Goal: Transaction & Acquisition: Purchase product/service

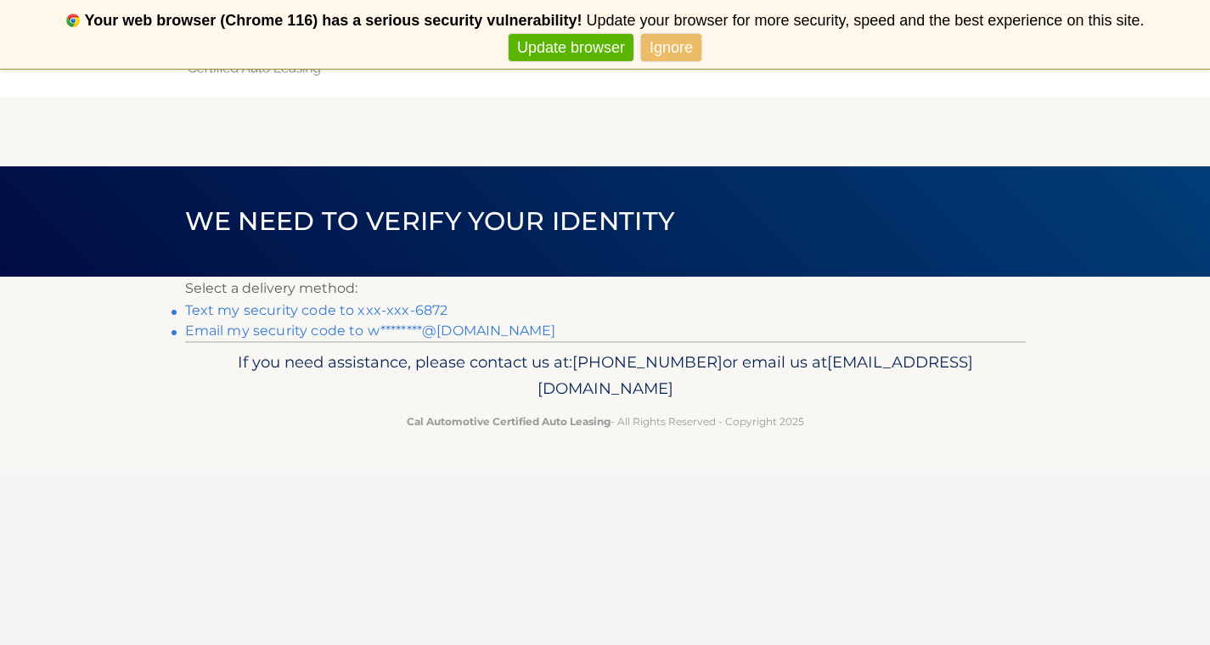
click at [380, 307] on link "Text my security code to xxx-xxx-6872" at bounding box center [316, 310] width 263 height 16
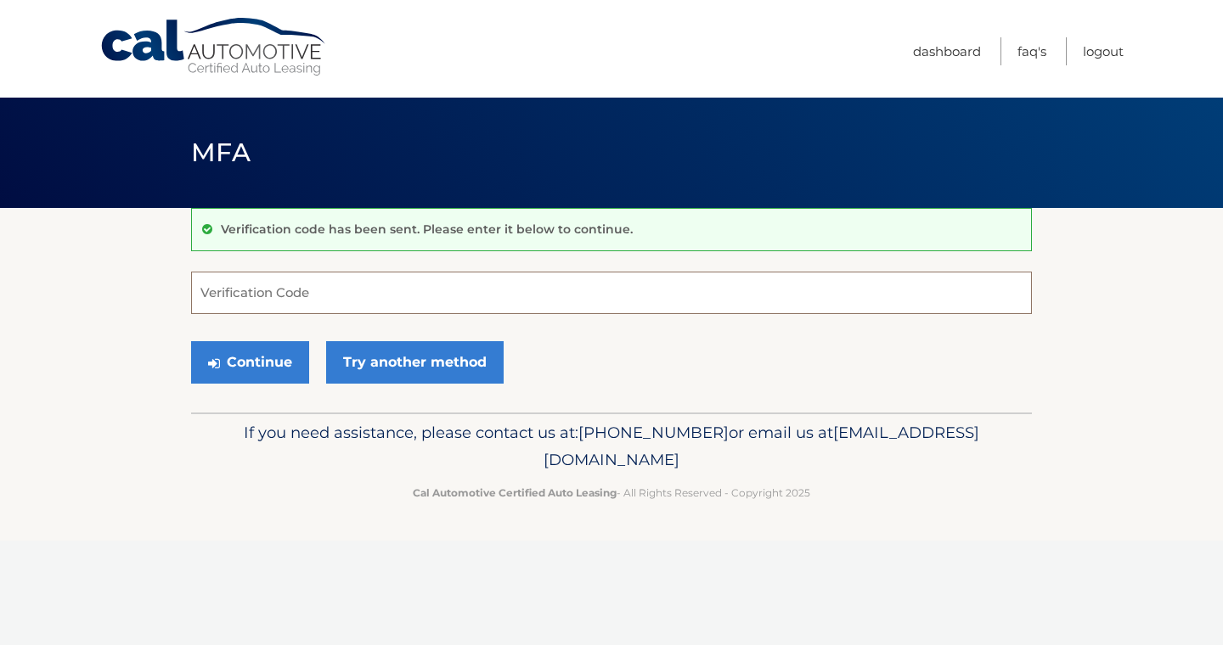
click at [344, 300] on input "Verification Code" at bounding box center [611, 293] width 841 height 42
click at [312, 291] on input "Verification Code" at bounding box center [611, 293] width 841 height 42
type input "384322"
click at [280, 363] on button "Continue" at bounding box center [250, 362] width 118 height 42
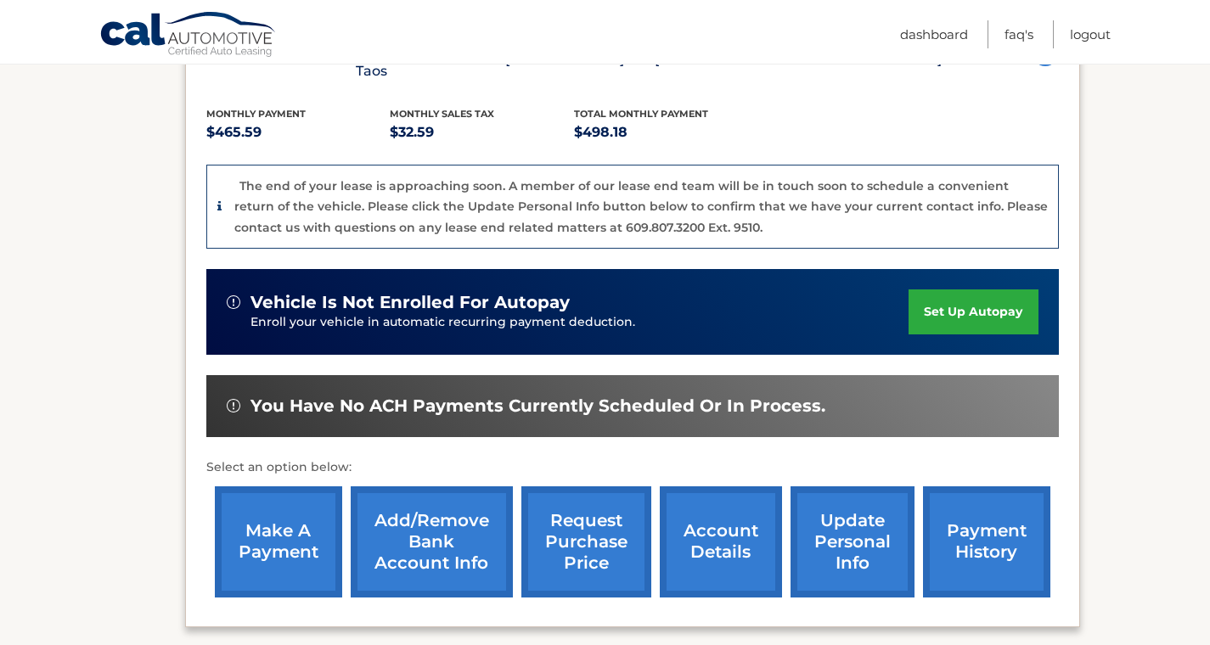
scroll to position [377, 0]
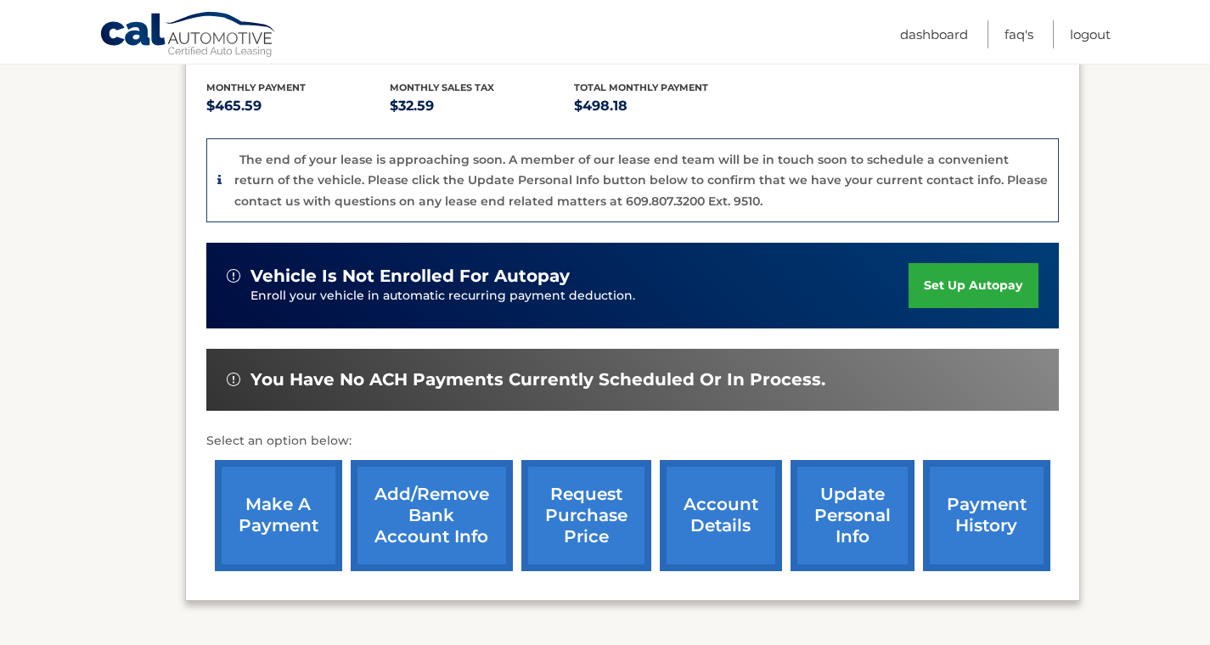
click at [292, 487] on link "make a payment" at bounding box center [278, 515] width 127 height 111
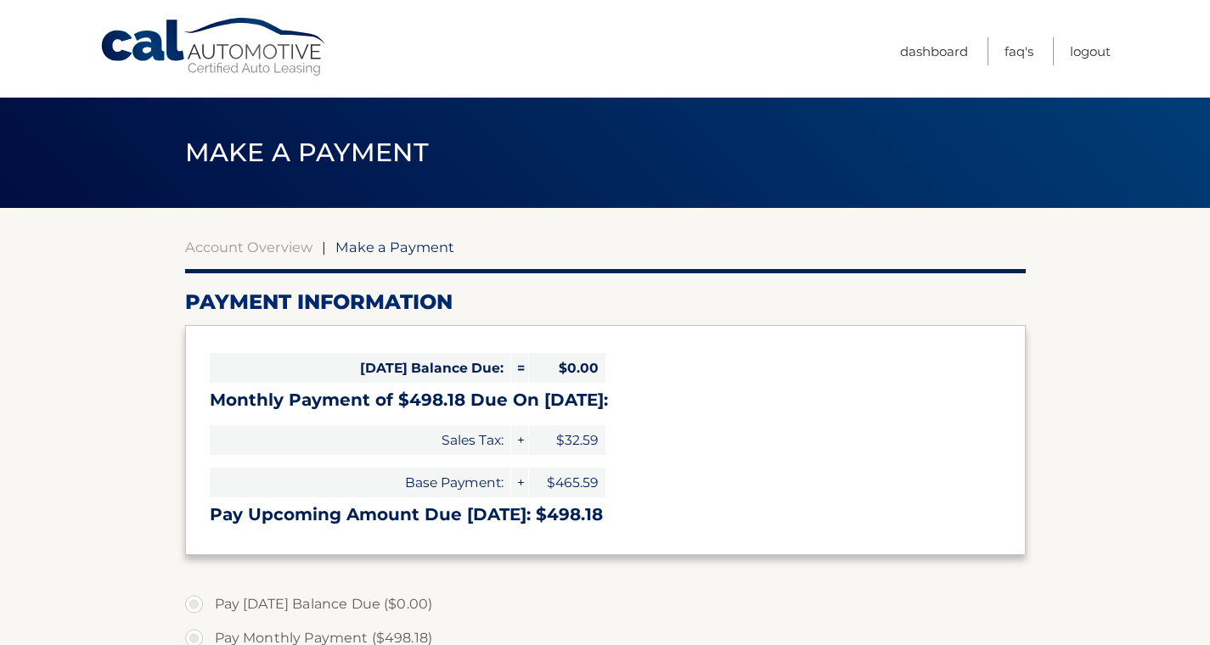
select select "ZjVmNDJiMmEtZDZhZC00NTFiLTllZWMtMDdjMzQ2Y2FlYmUx"
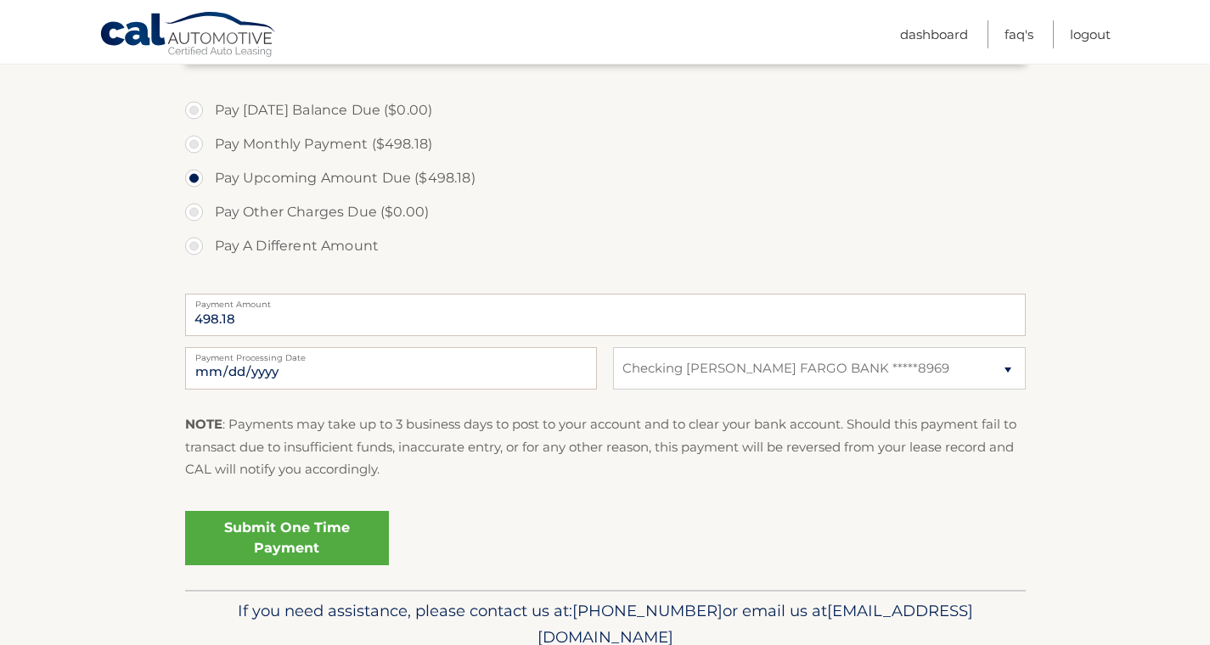
scroll to position [549, 0]
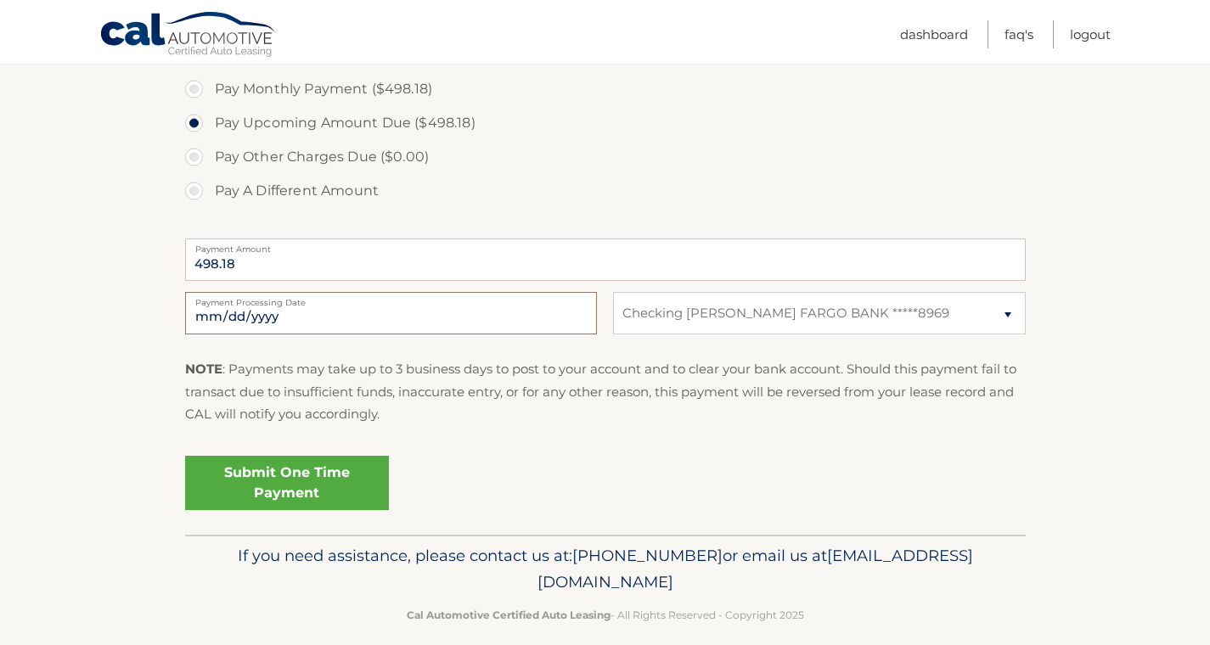
click at [291, 311] on input "[DATE]" at bounding box center [391, 313] width 412 height 42
type input "[DATE]"
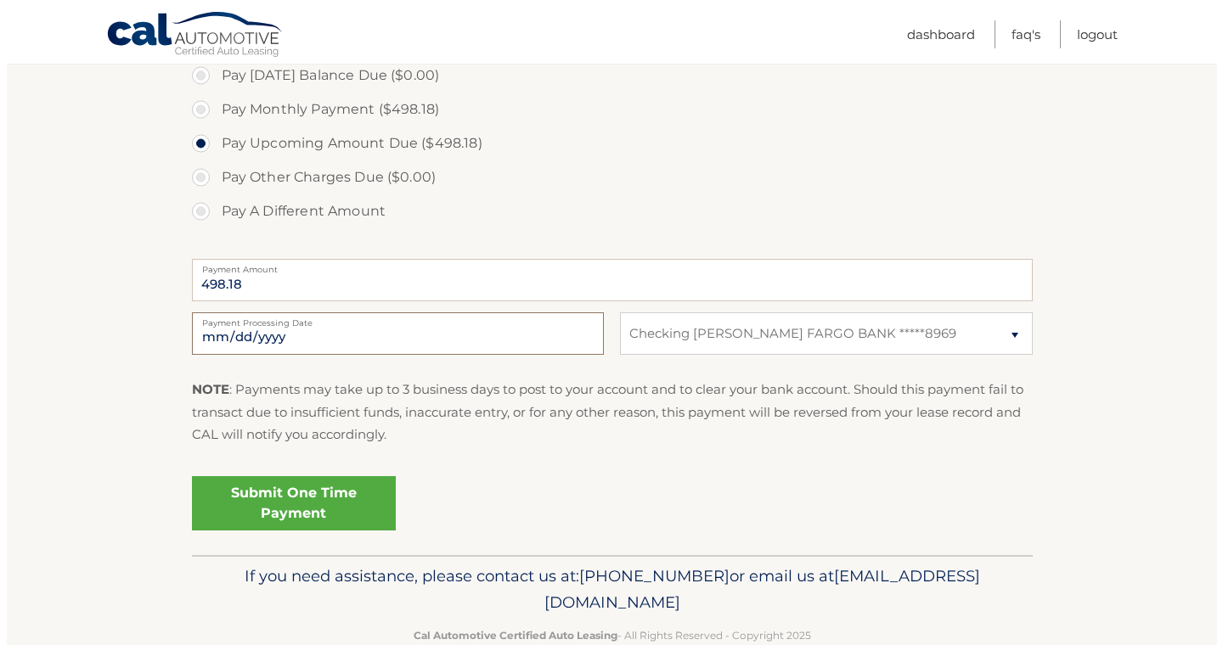
scroll to position [540, 0]
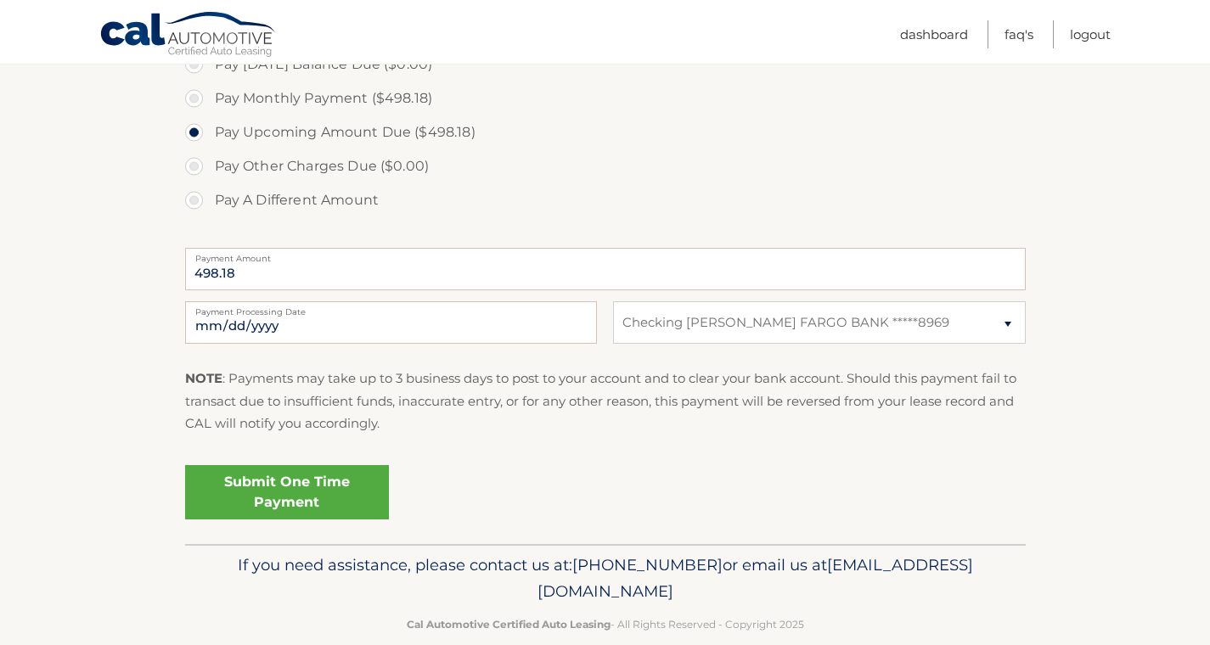
click at [316, 487] on link "Submit One Time Payment" at bounding box center [287, 492] width 204 height 54
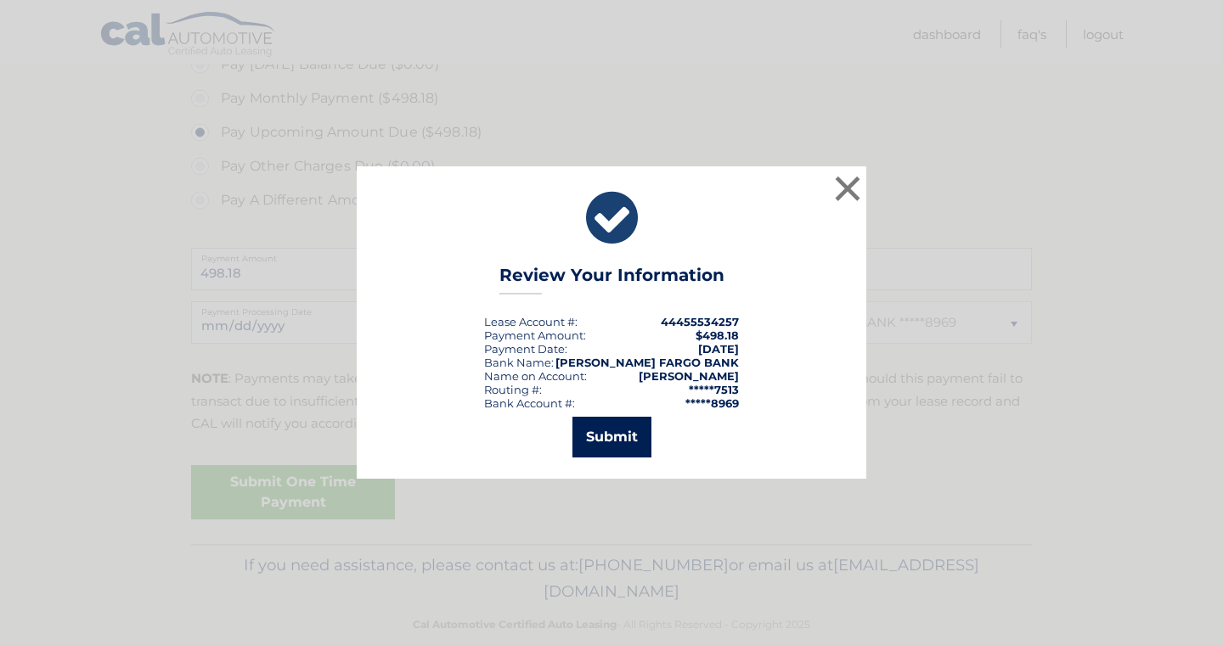
click at [601, 431] on button "Submit" at bounding box center [611, 437] width 79 height 41
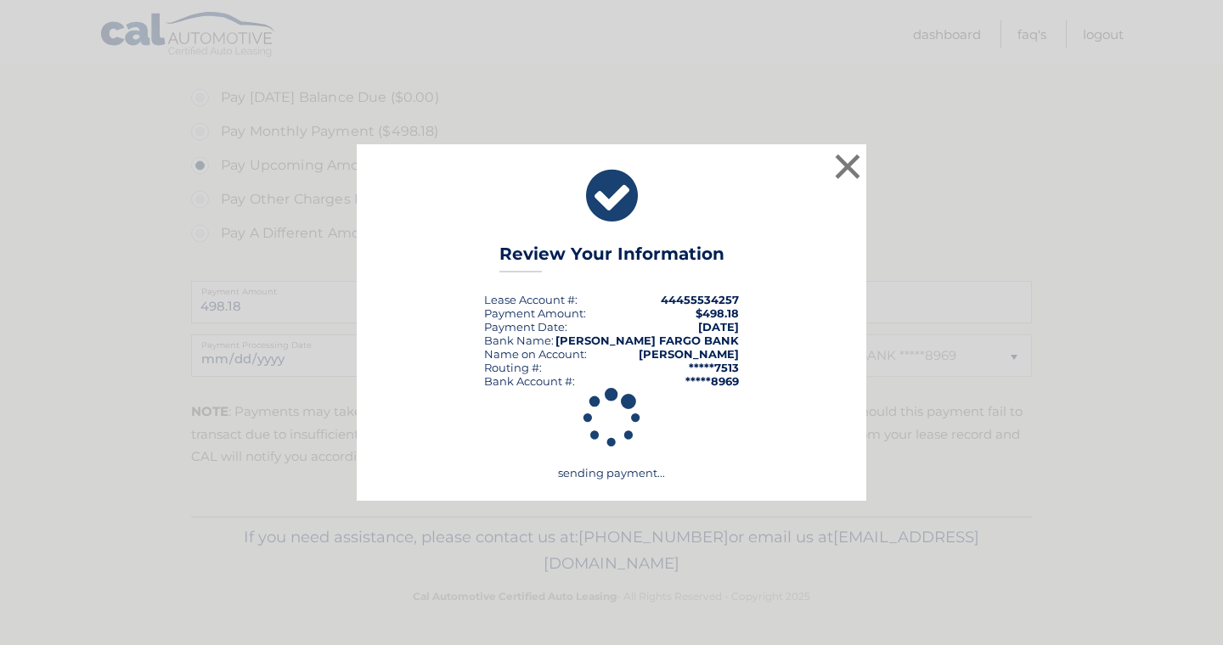
scroll to position [507, 0]
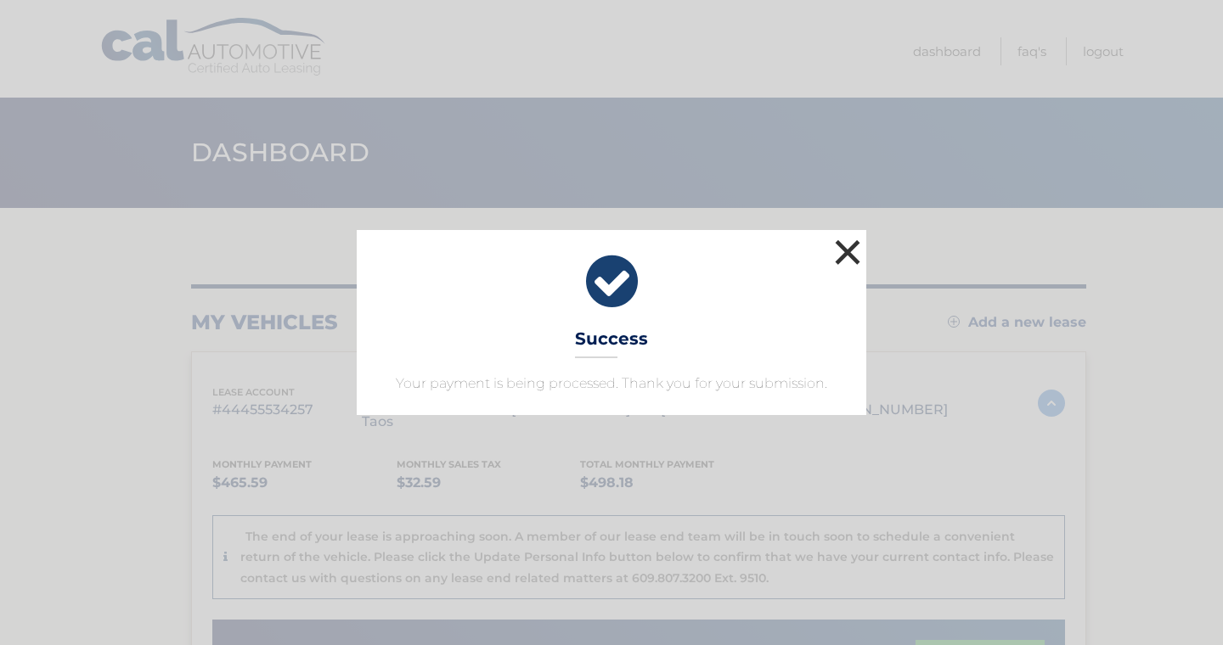
click at [856, 243] on button "×" at bounding box center [847, 252] width 34 height 34
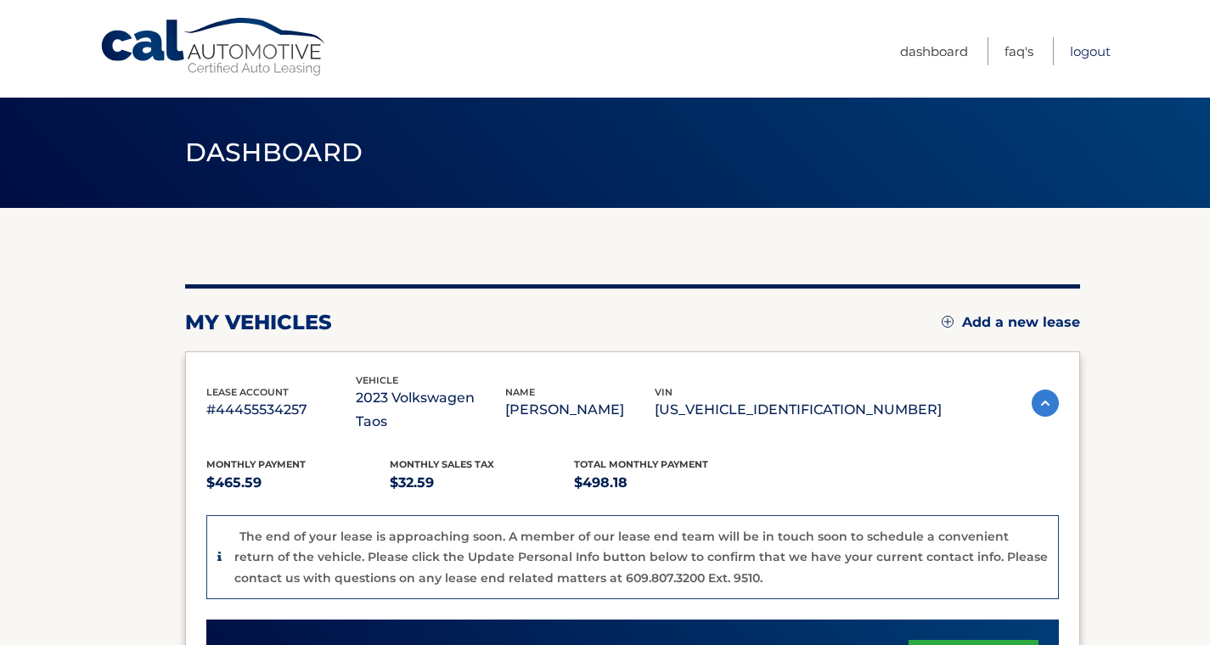
click at [1099, 44] on link "Logout" at bounding box center [1090, 51] width 41 height 28
